Goal: Communication & Community: Answer question/provide support

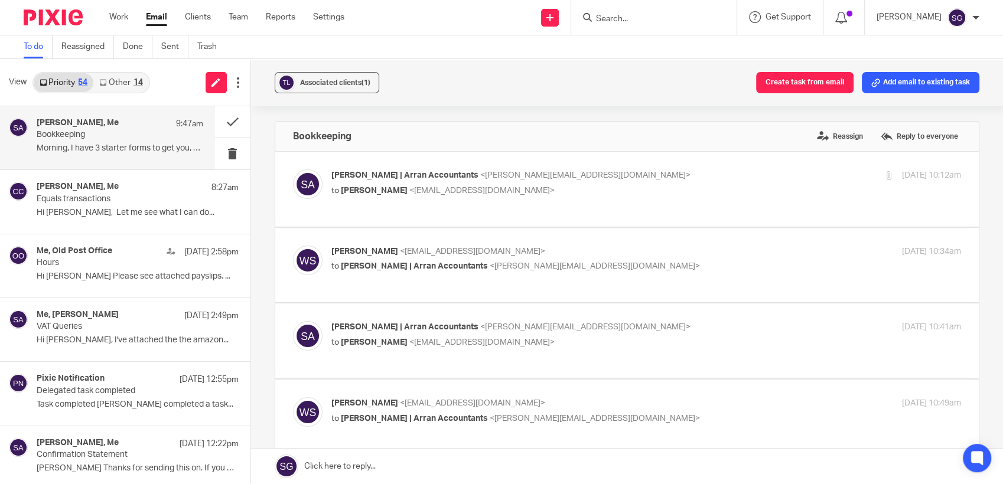
scroll to position [262, 0]
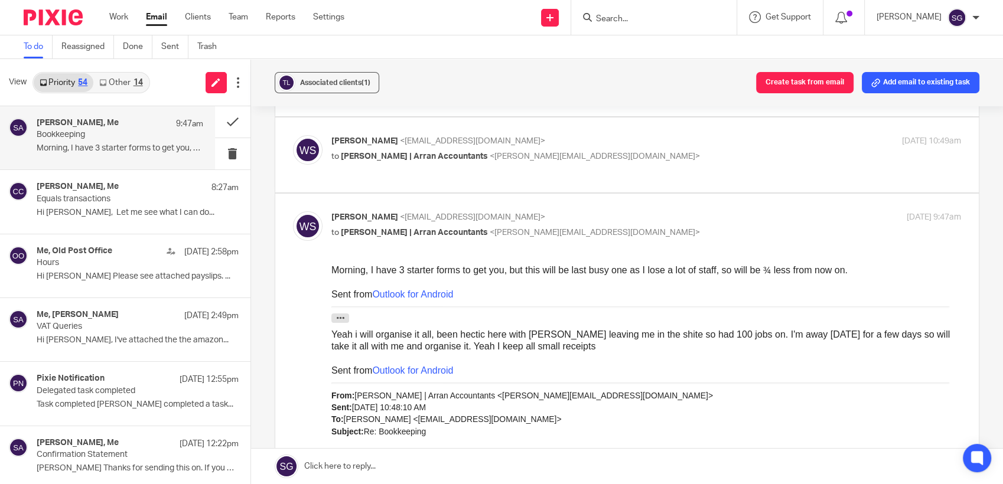
click at [629, 17] on input "Search" at bounding box center [648, 19] width 106 height 11
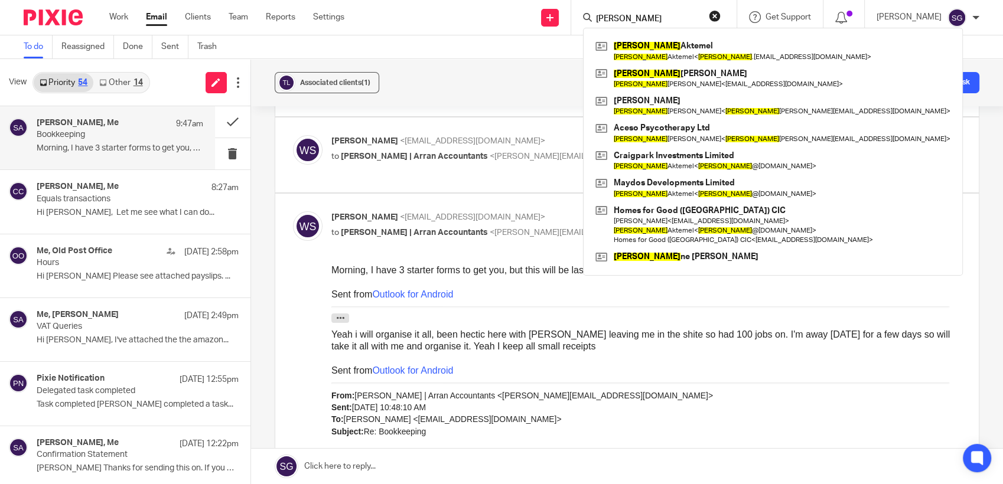
type input "[PERSON_NAME]"
click at [471, 54] on div "To do Reassigned Done Sent Trash" at bounding box center [501, 47] width 1003 height 24
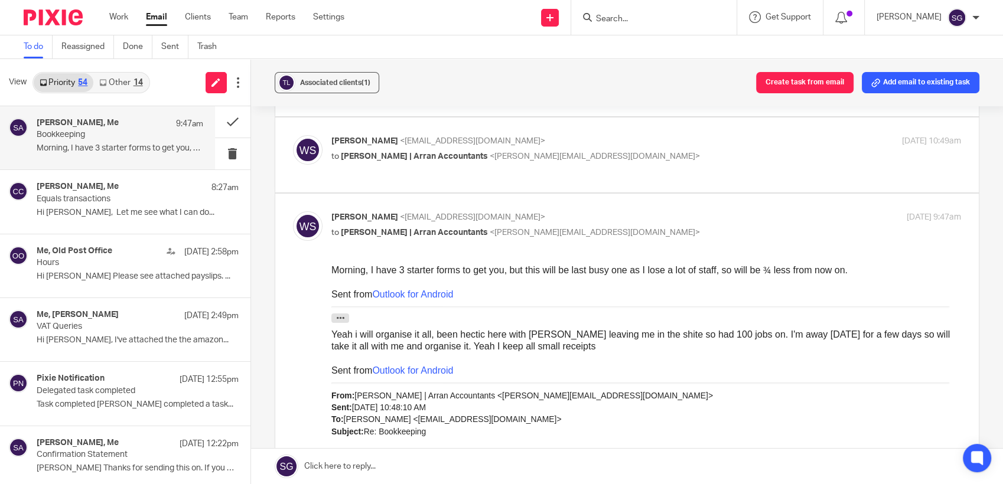
click at [430, 28] on div "Send new email Create task Add client Request signature Get Support Contact via…" at bounding box center [682, 17] width 641 height 35
click at [466, 37] on div "To do Reassigned Done Sent Trash" at bounding box center [501, 47] width 1003 height 24
drag, startPoint x: 482, startPoint y: 24, endPoint x: 529, endPoint y: 33, distance: 48.1
click at [482, 25] on div "Send new email Create task Add client Request signature Get Support Contact via…" at bounding box center [682, 17] width 641 height 35
click at [605, 135] on p "[PERSON_NAME] <[EMAIL_ADDRESS][DOMAIN_NAME]>" at bounding box center [541, 141] width 420 height 12
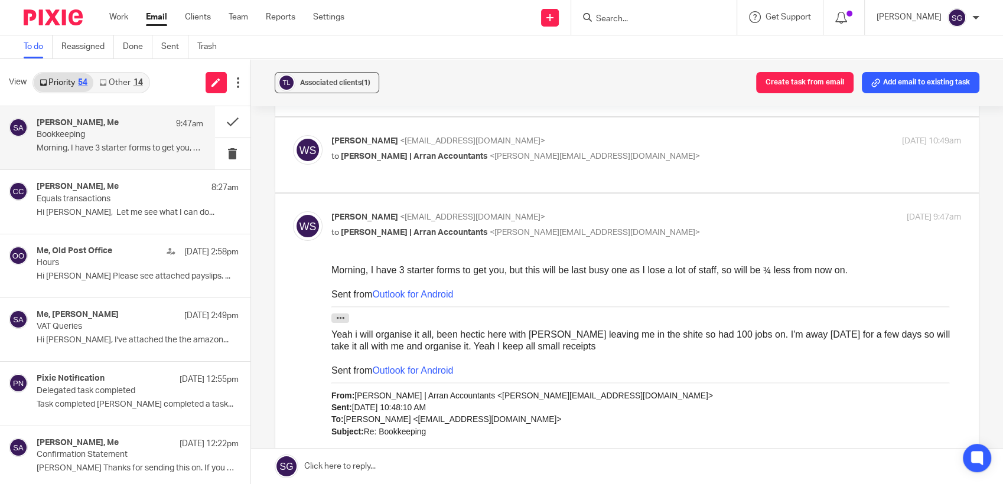
checkbox input "true"
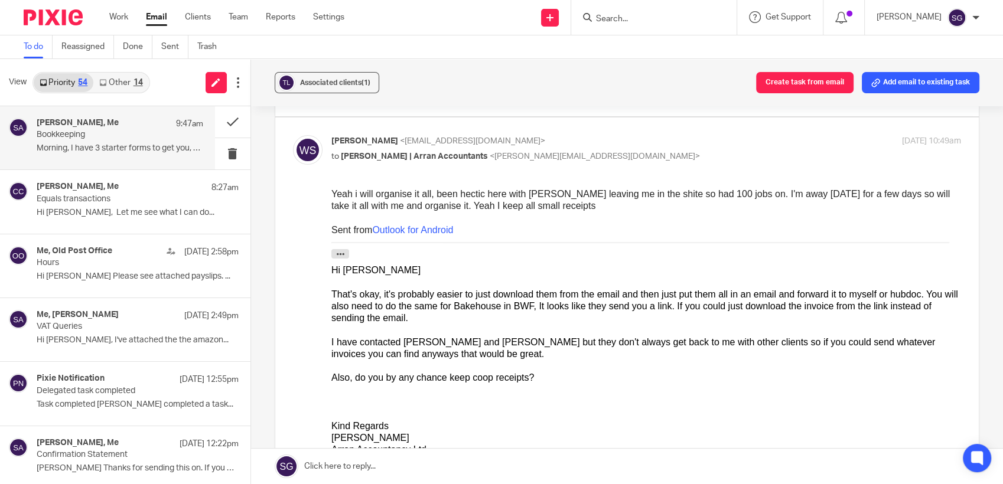
scroll to position [0, 0]
click at [505, 461] on link at bounding box center [627, 466] width 753 height 35
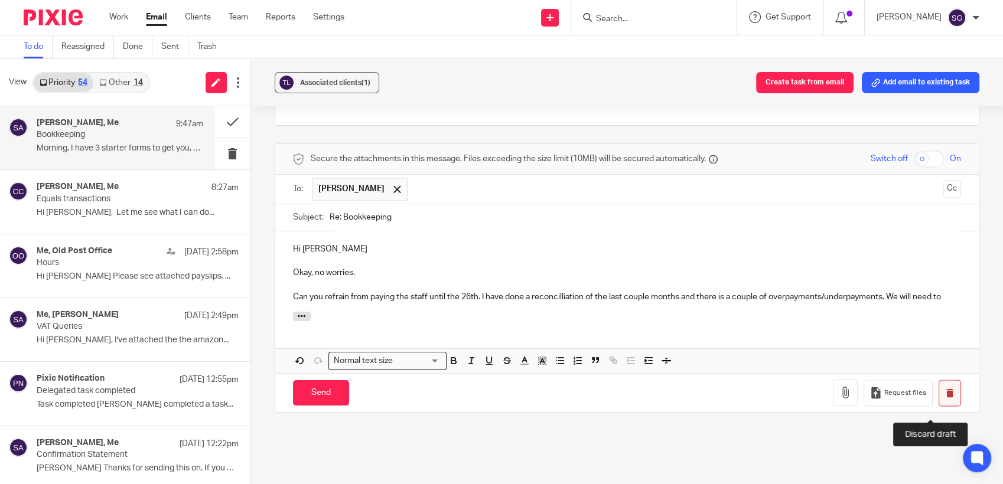
click at [945, 398] on icon "button" at bounding box center [949, 393] width 9 height 9
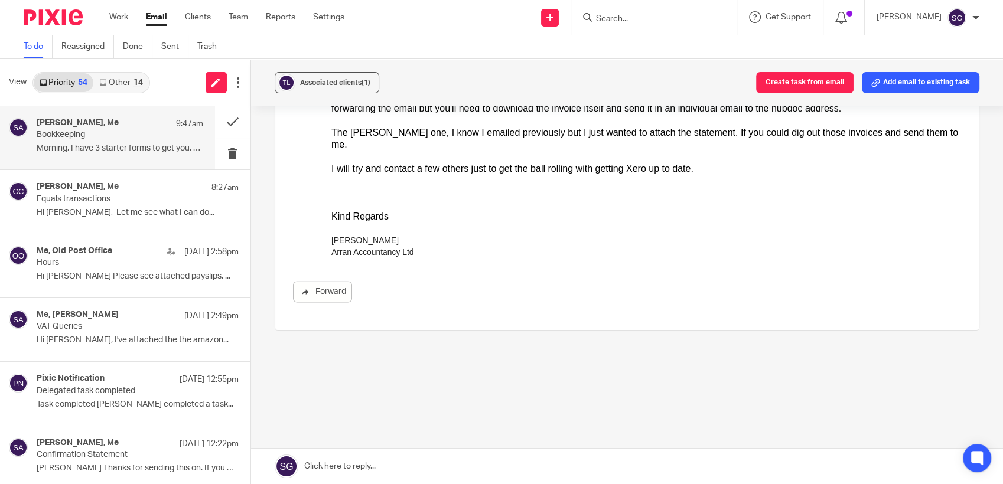
scroll to position [1774, 0]
